Goal: Information Seeking & Learning: Learn about a topic

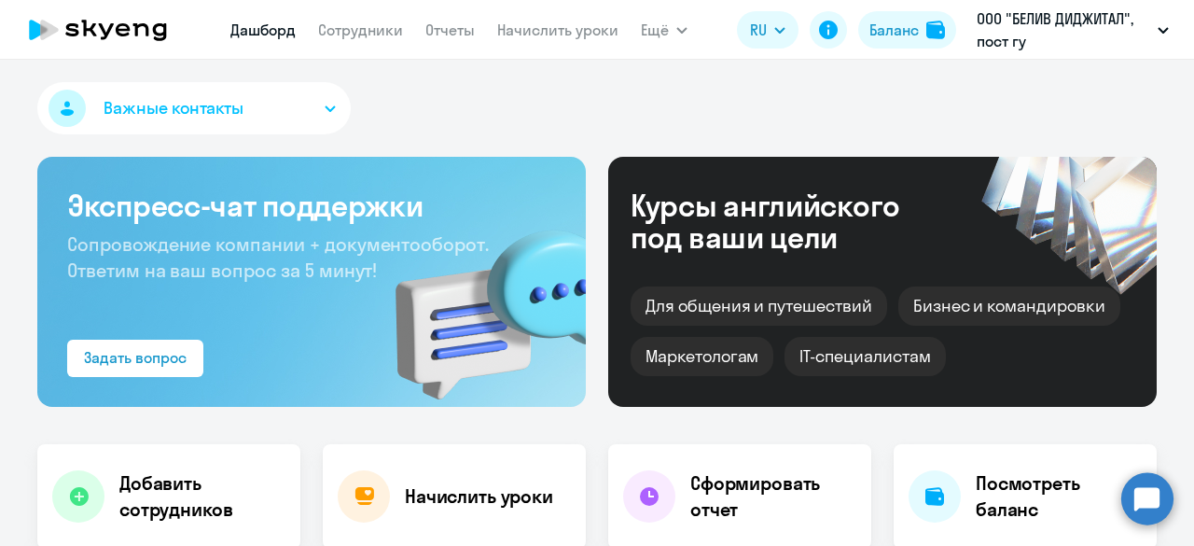
click at [379, 16] on nav "[PERSON_NAME] Отчеты Начислить уроки" at bounding box center [424, 29] width 388 height 37
click at [375, 33] on link "Сотрудники" at bounding box center [360, 30] width 85 height 19
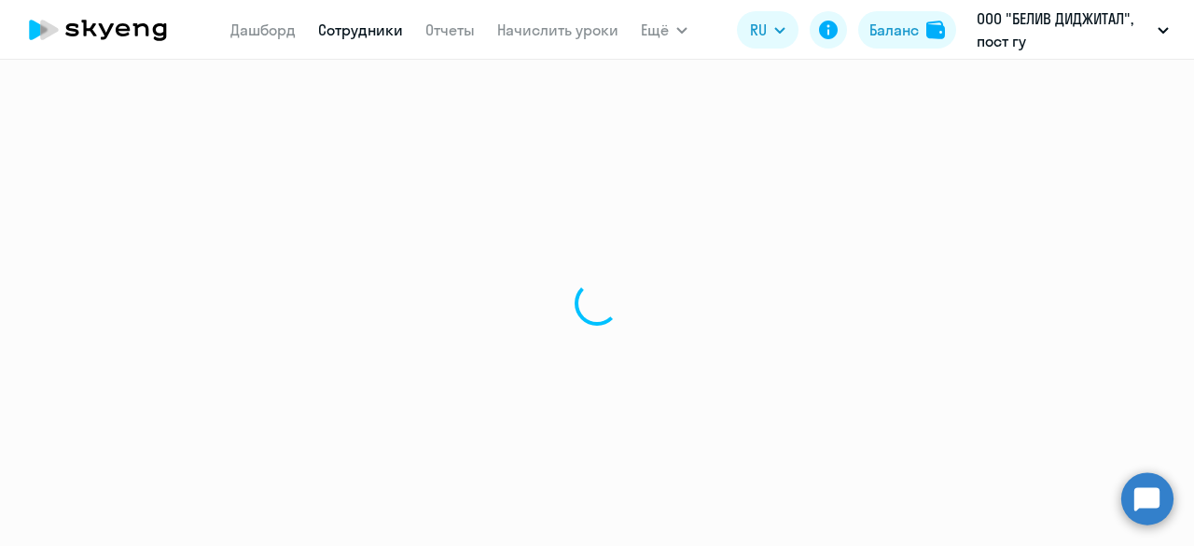
select select "30"
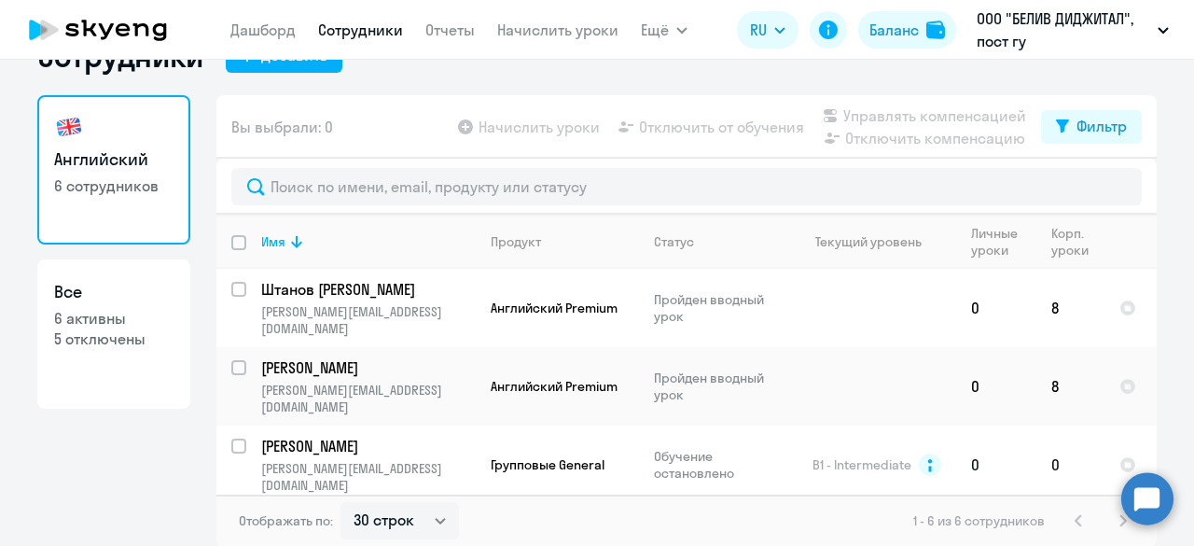
scroll to position [185, 0]
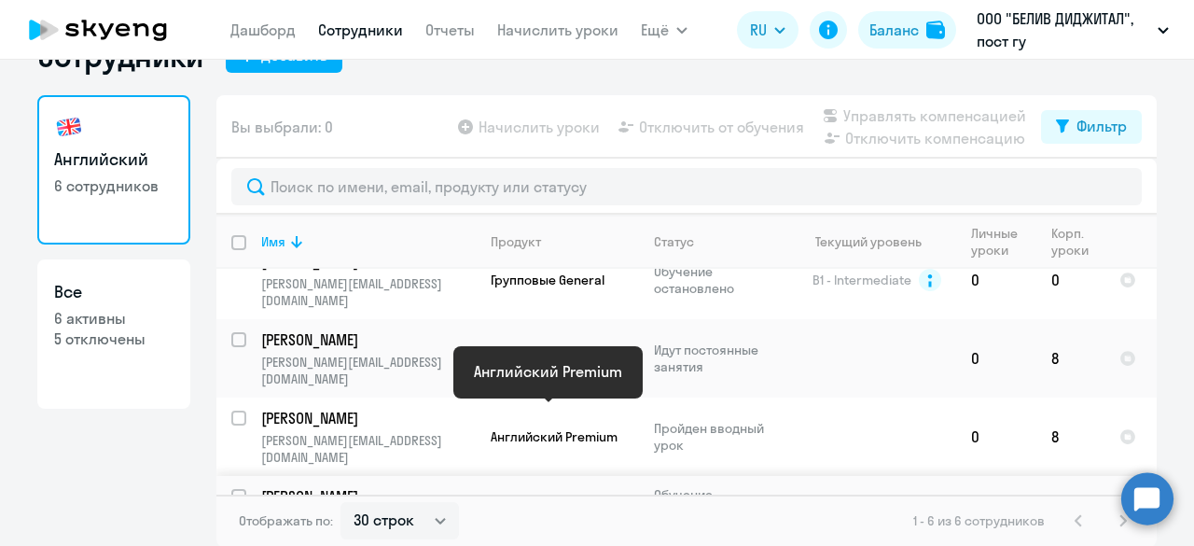
click at [550, 494] on span "Английский Premium" at bounding box center [554, 502] width 127 height 17
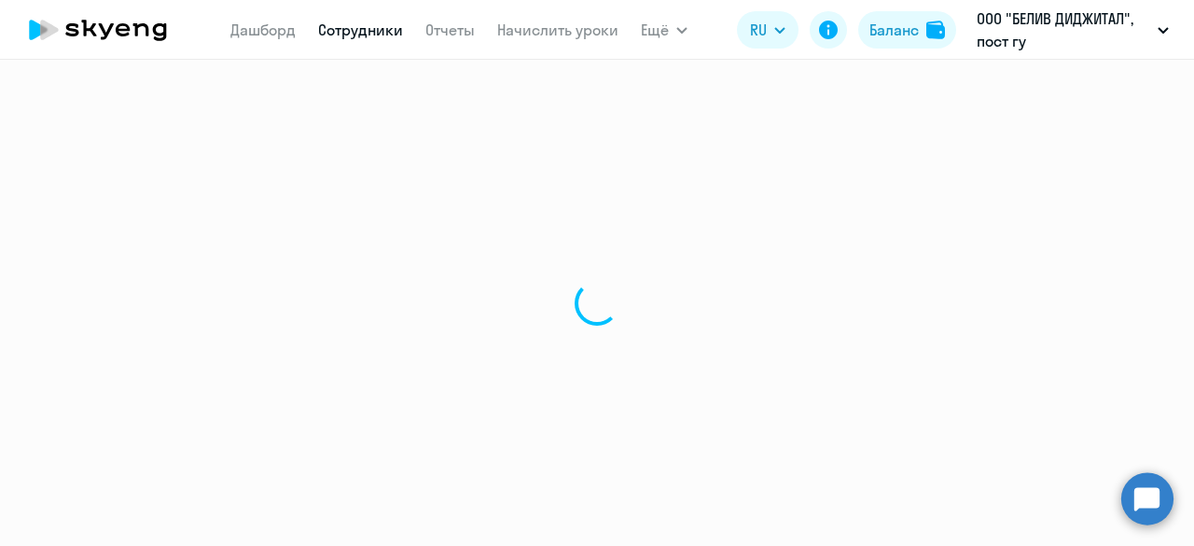
select select "english"
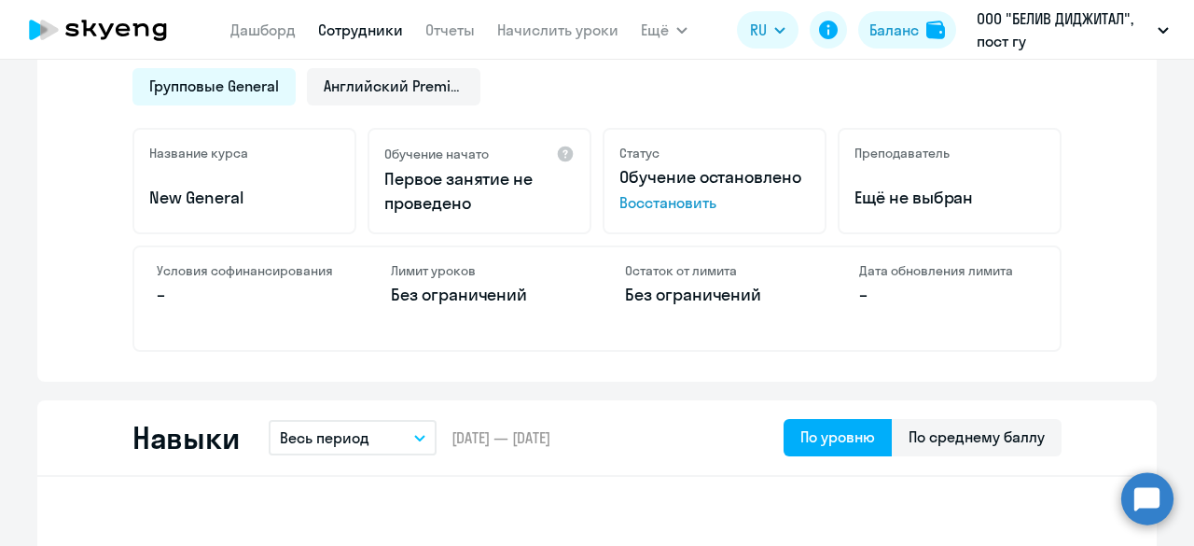
scroll to position [560, 0]
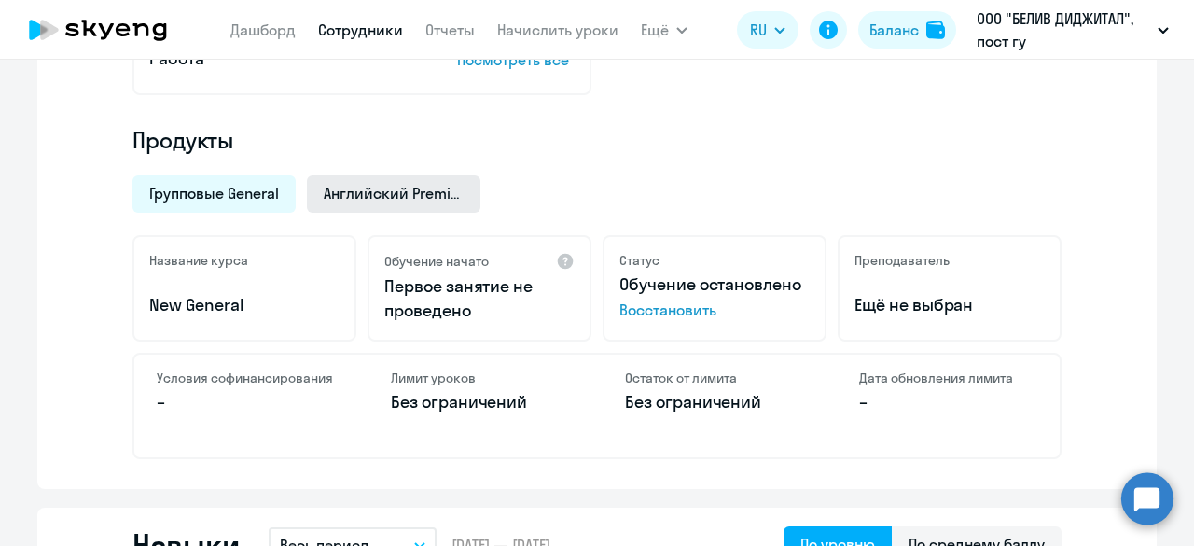
click at [367, 184] on span "Английский Premium" at bounding box center [394, 193] width 140 height 21
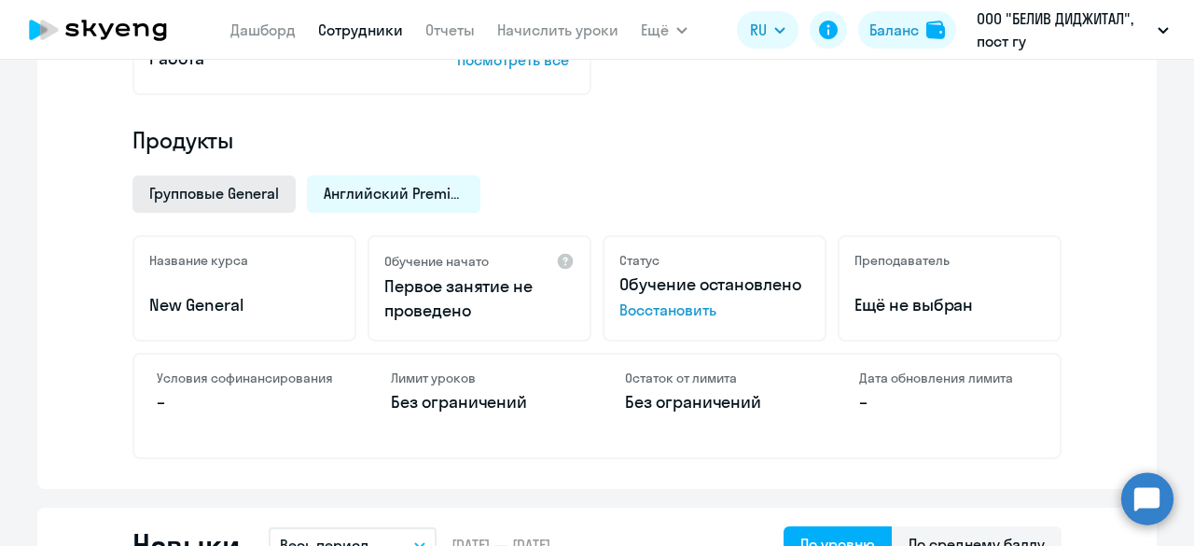
click at [216, 199] on span "Групповые General" at bounding box center [214, 193] width 130 height 21
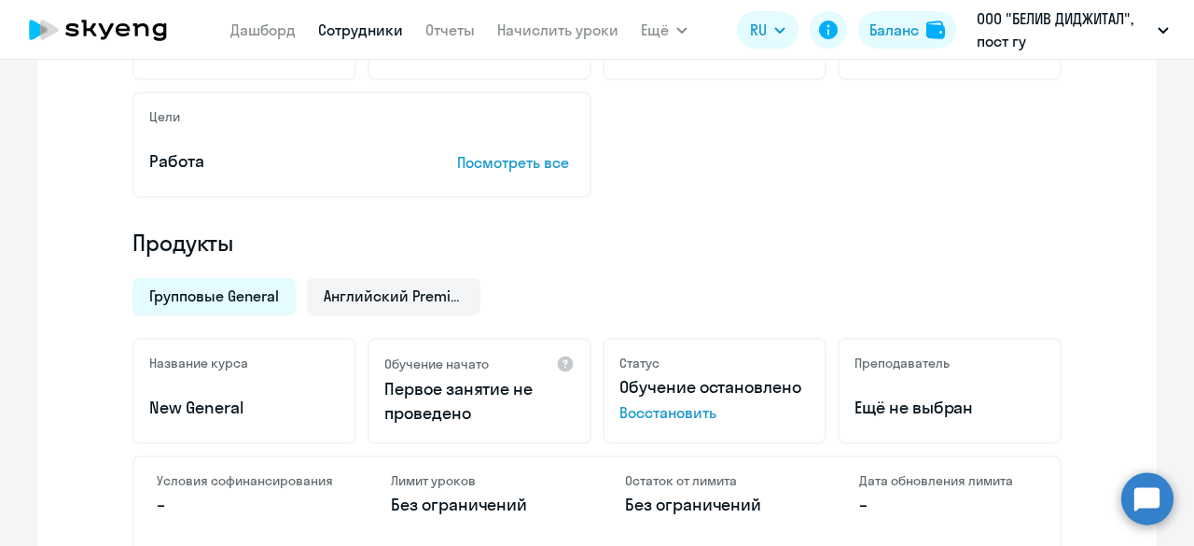
scroll to position [373, 0]
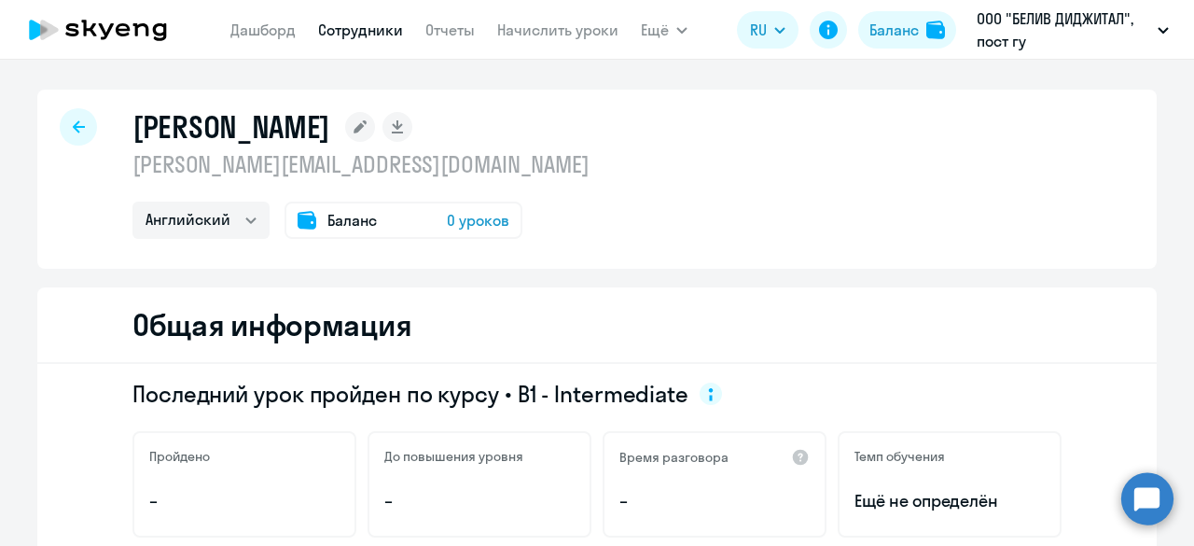
select select "30"
